Goal: Task Accomplishment & Management: Manage account settings

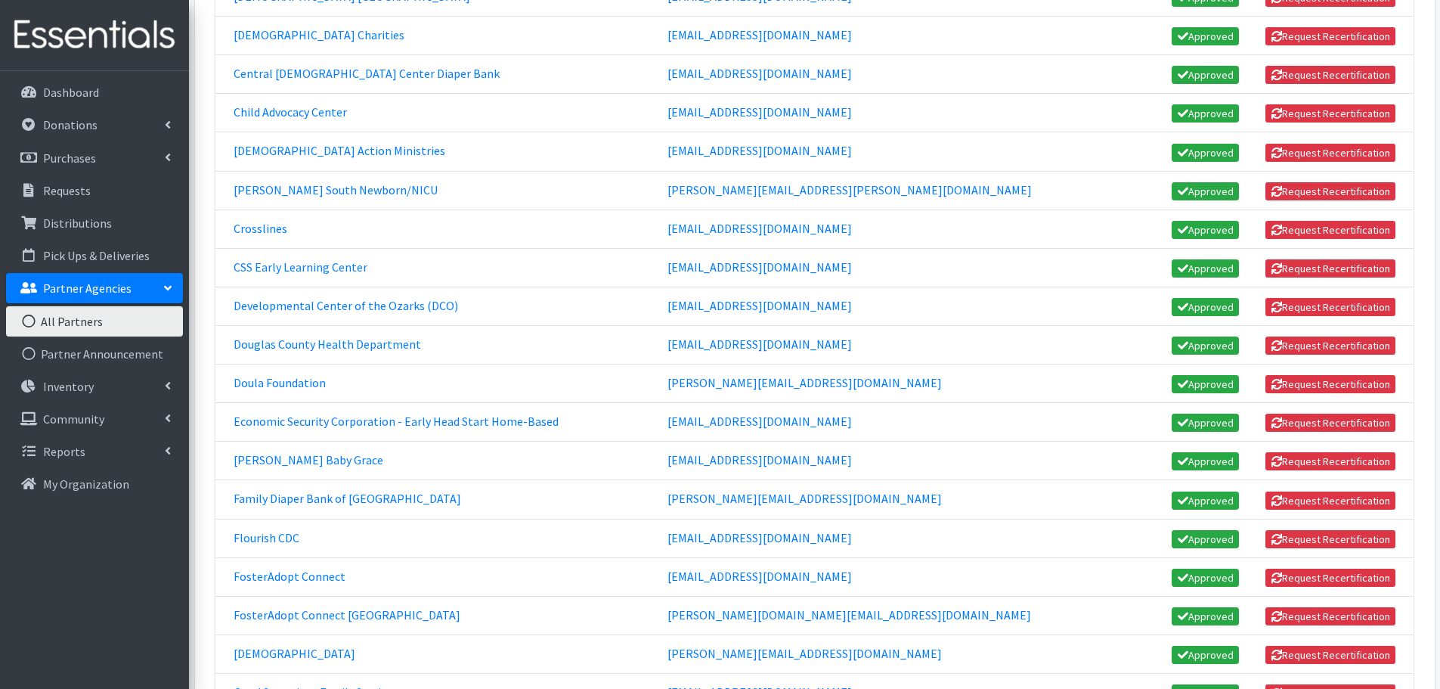
scroll to position [605, 0]
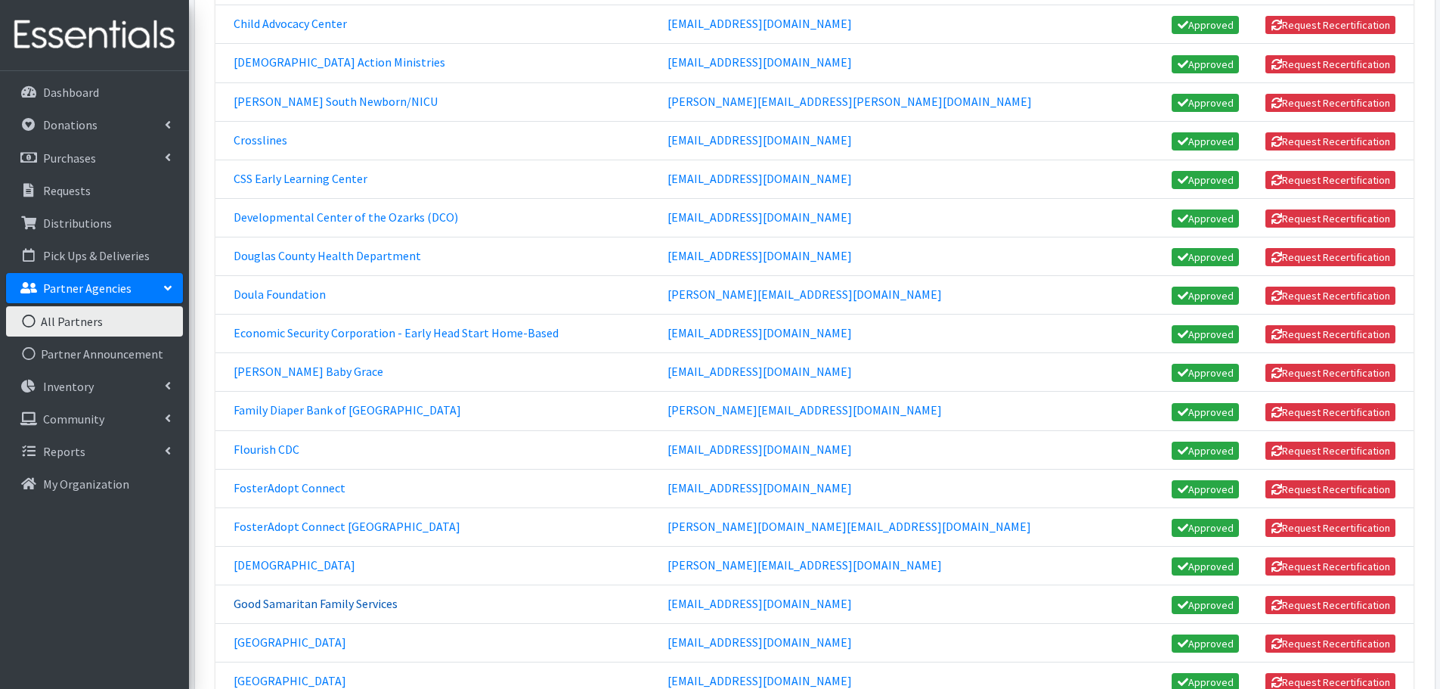
click at [310, 606] on link "Good Samaritan Family Services" at bounding box center [316, 603] width 164 height 15
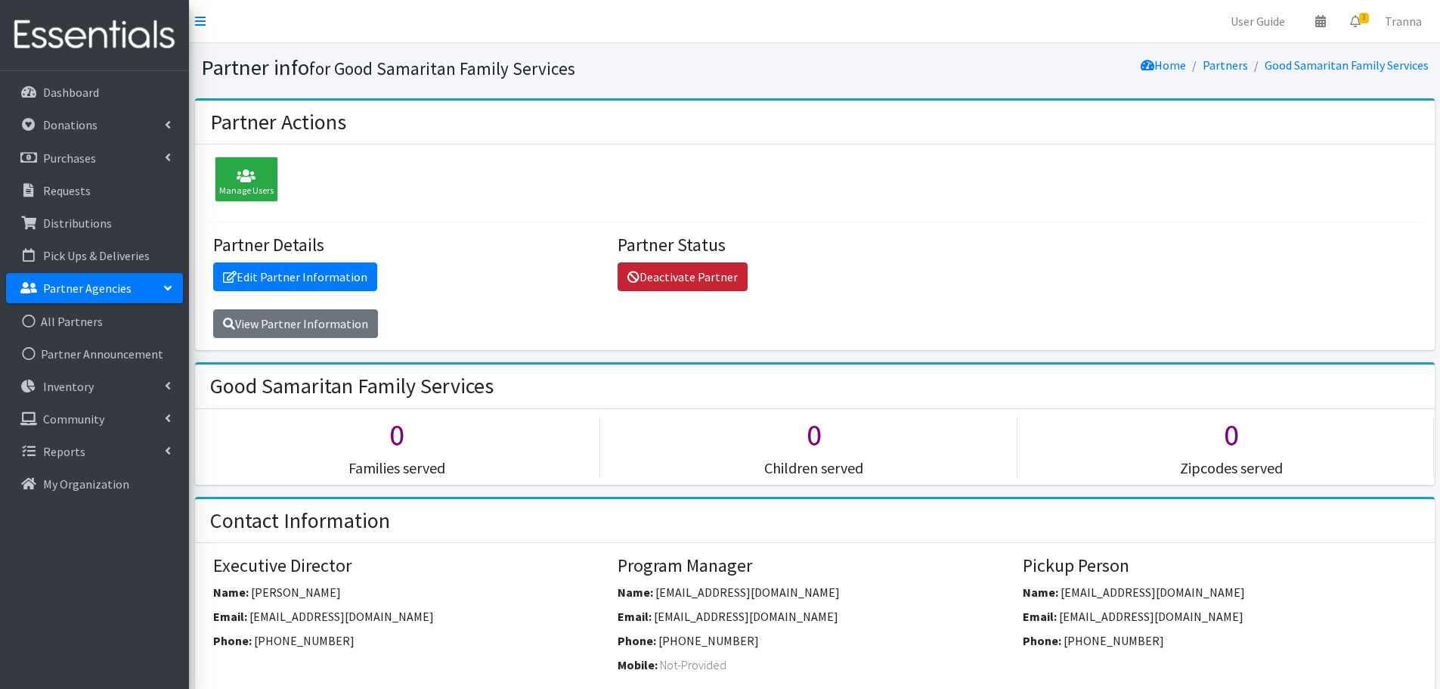
click at [688, 273] on link "Deactivate Partner" at bounding box center [683, 276] width 130 height 29
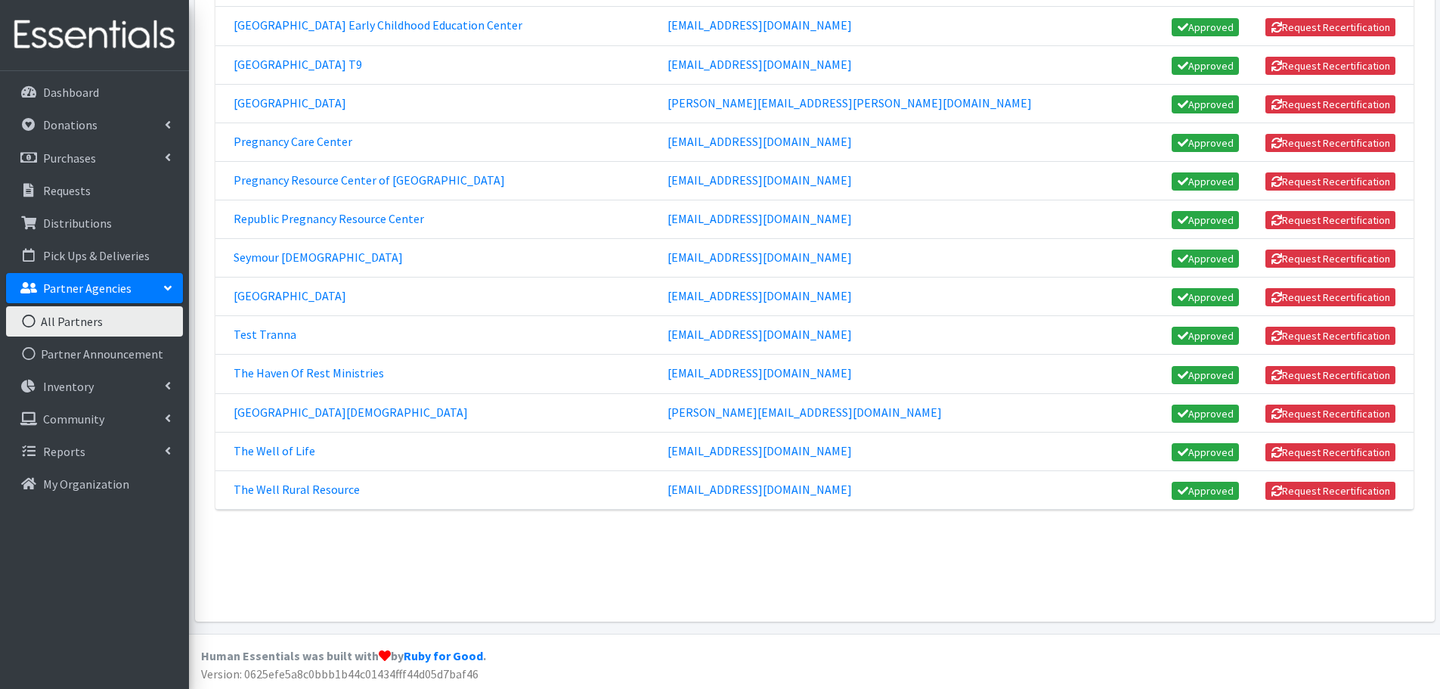
scroll to position [1726, 0]
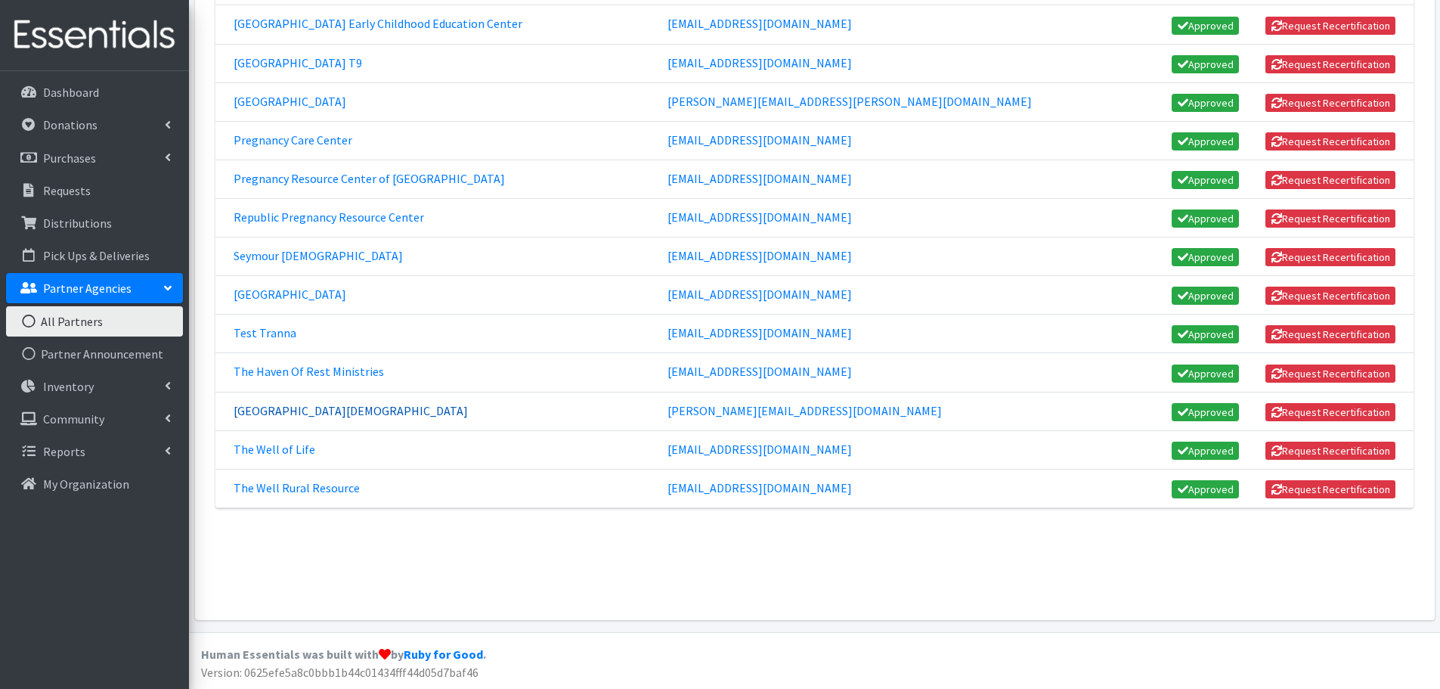
click at [323, 411] on link "The Heights Church" at bounding box center [351, 410] width 234 height 15
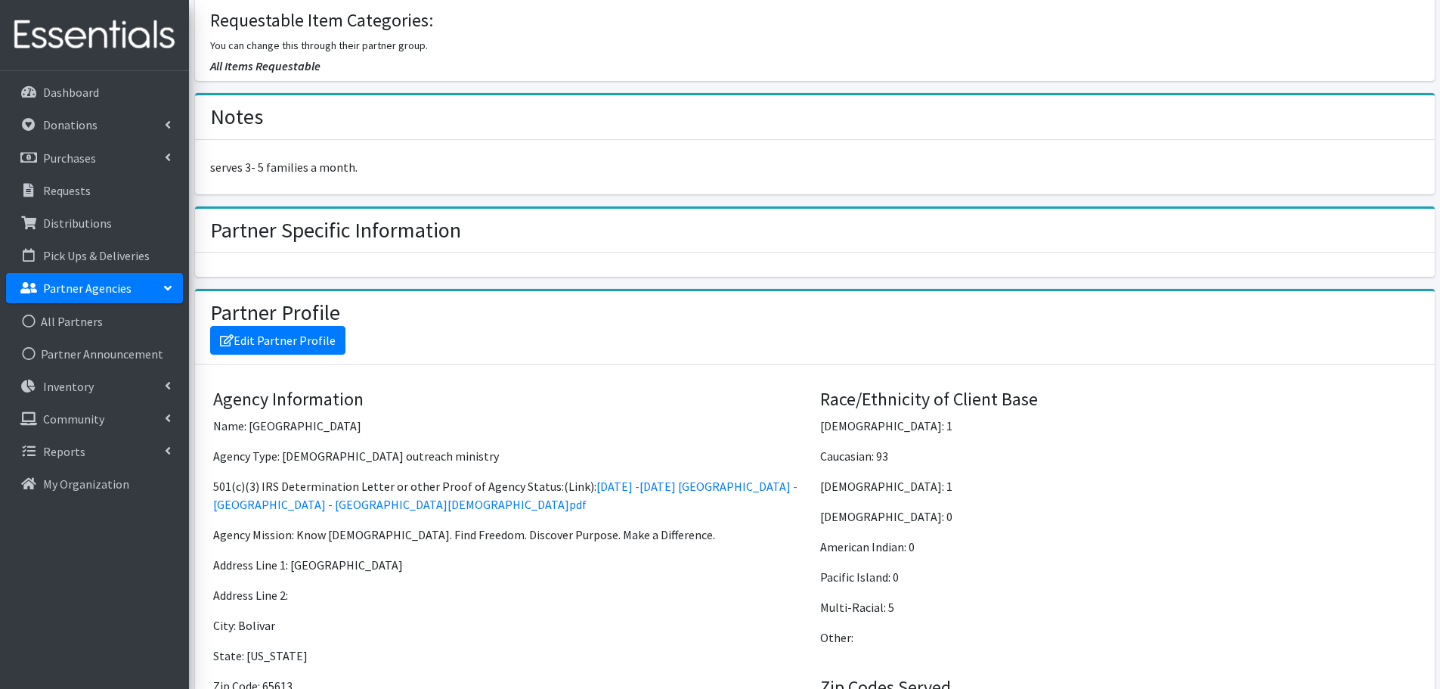
scroll to position [756, 0]
